Goal: Task Accomplishment & Management: Manage account settings

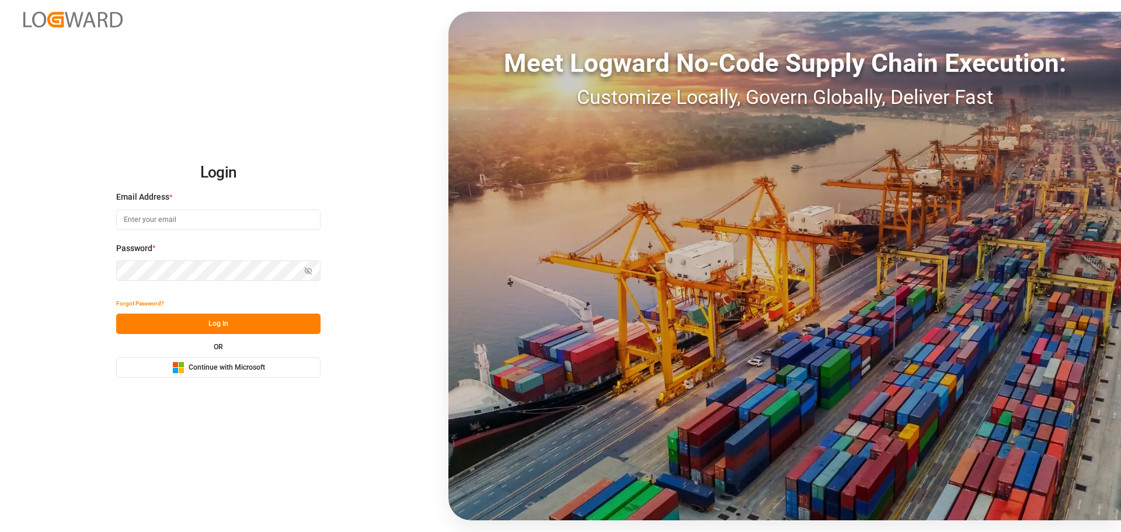
click at [250, 378] on button "Microsoft Logo Continue with Microsoft" at bounding box center [218, 367] width 204 height 20
